Goal: Information Seeking & Learning: Learn about a topic

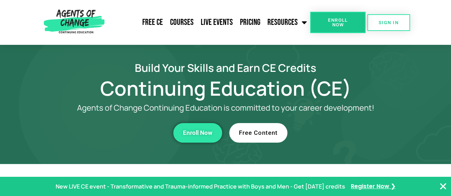
scroll to position [71, 0]
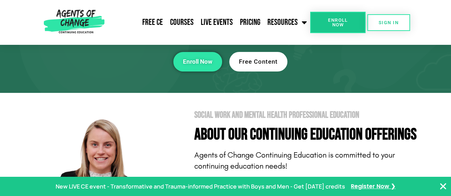
click at [257, 66] on link "Free Content" at bounding box center [258, 62] width 58 height 20
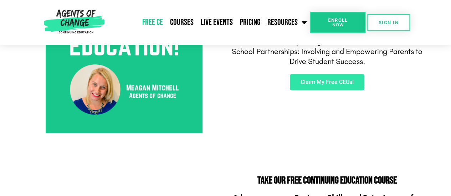
scroll to position [249, 0]
